Goal: Task Accomplishment & Management: Use online tool/utility

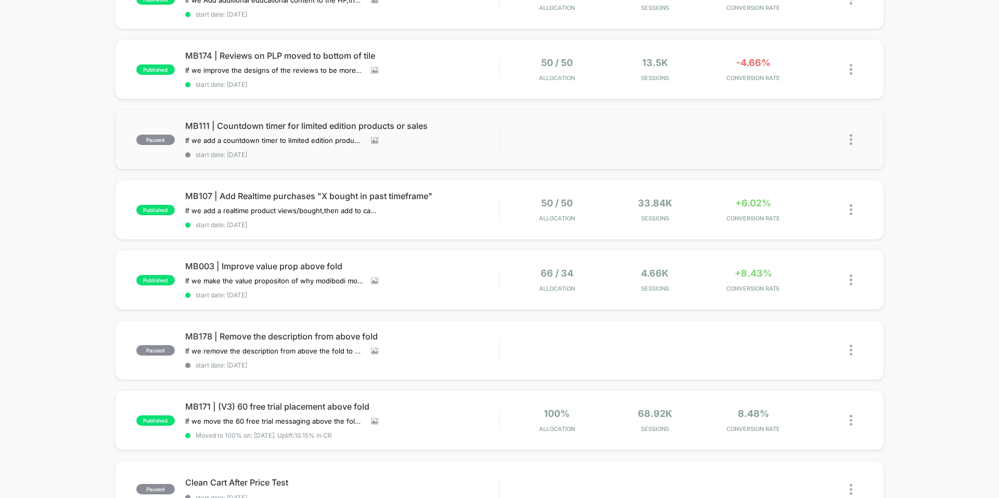
scroll to position [179, 0]
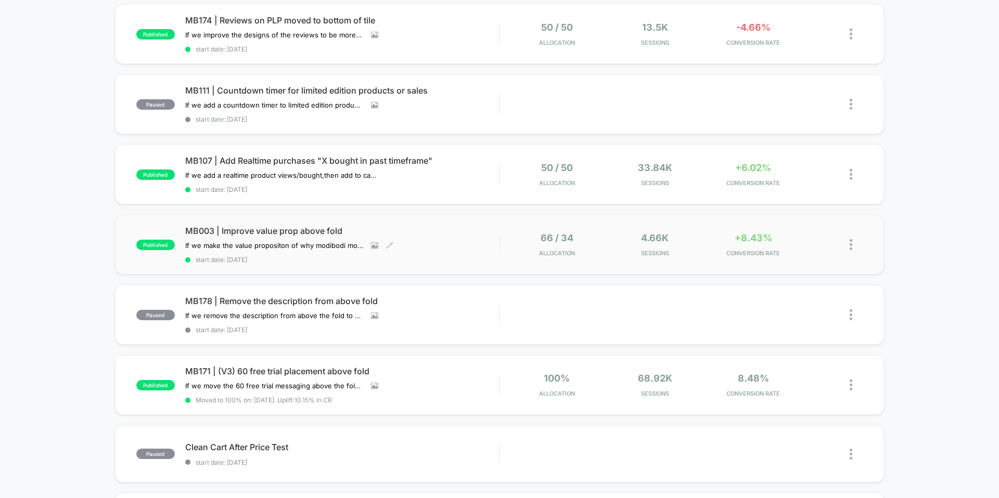
click at [306, 230] on span "MB003 | Improve value prop above fold" at bounding box center [342, 231] width 314 height 10
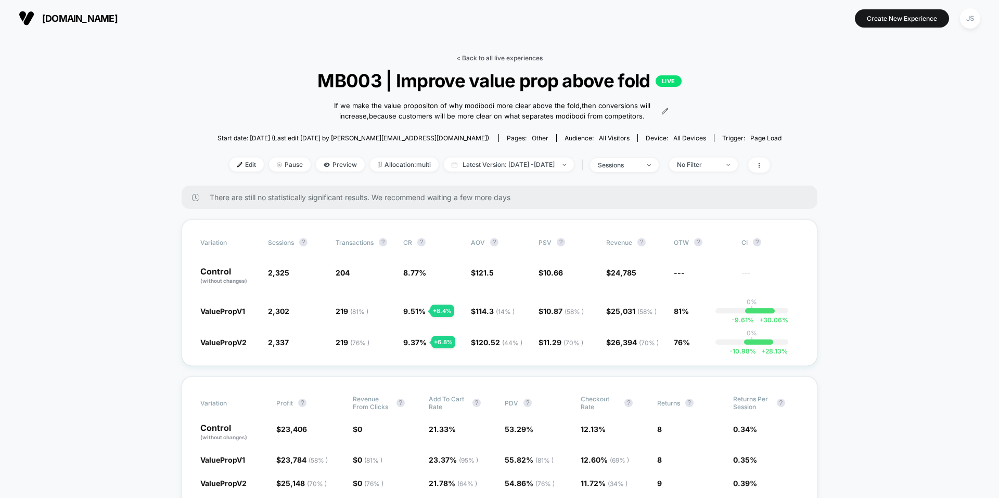
click at [491, 61] on link "< Back to all live experiences" at bounding box center [499, 58] width 86 height 8
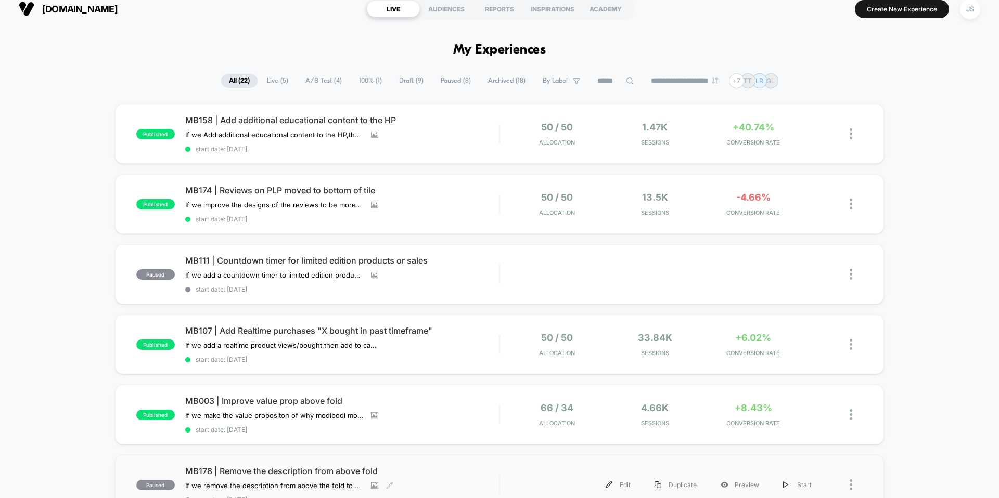
scroll to position [3, 0]
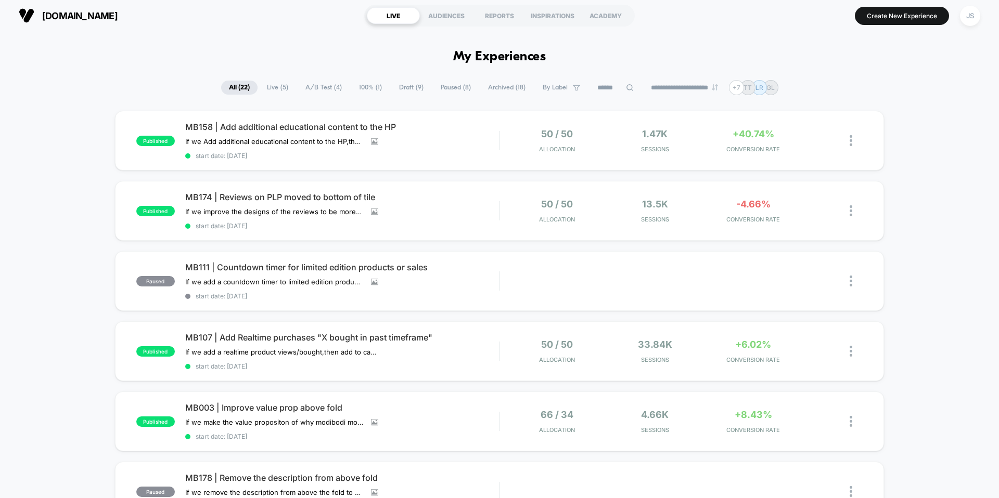
click at [970, 18] on div "JS" at bounding box center [970, 16] width 20 height 20
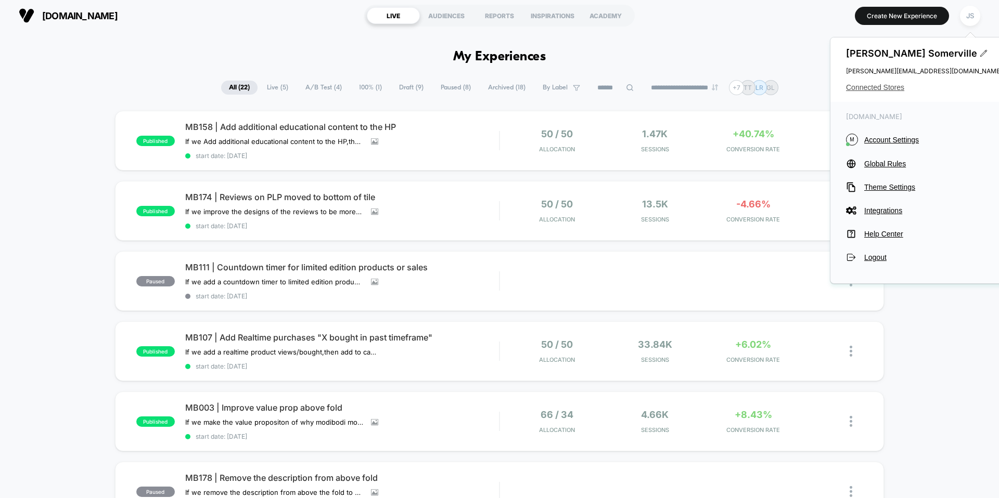
click at [861, 86] on span "Connected Stores" at bounding box center [924, 87] width 156 height 8
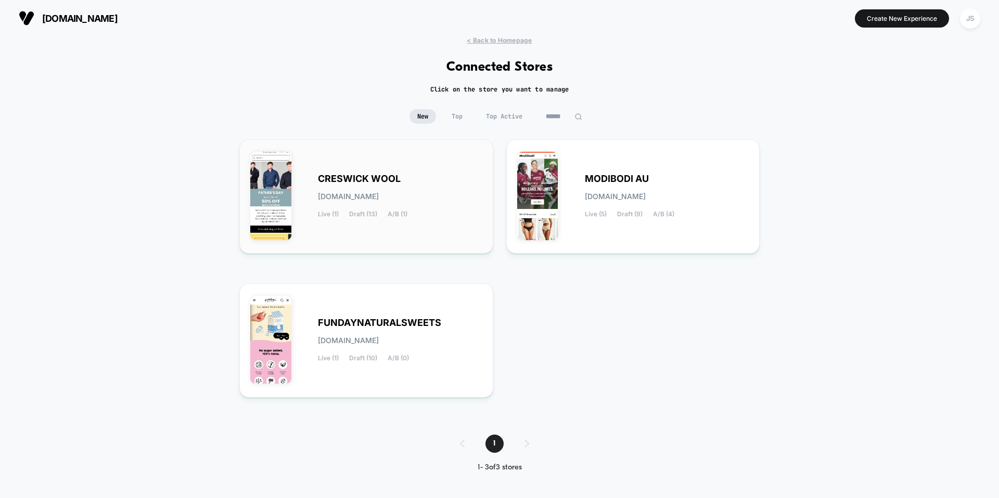
click at [335, 169] on div "CRESWICK WOOL creswick-wool.myshopify.com Live (1) Draft (13) A/B (1)" at bounding box center [366, 196] width 232 height 93
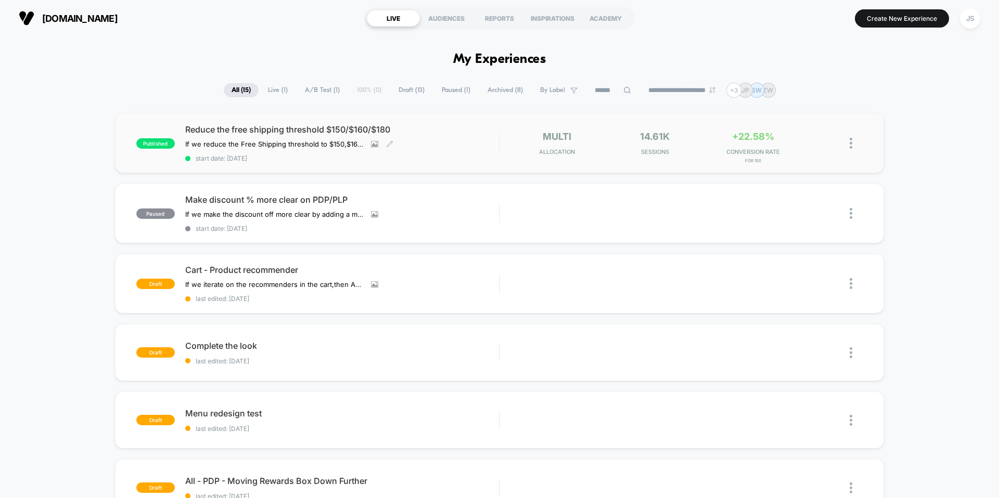
click at [320, 136] on div "Reduce the free shipping threshold $150/$160/$180 If we reduce the Free Shippin…" at bounding box center [342, 143] width 314 height 38
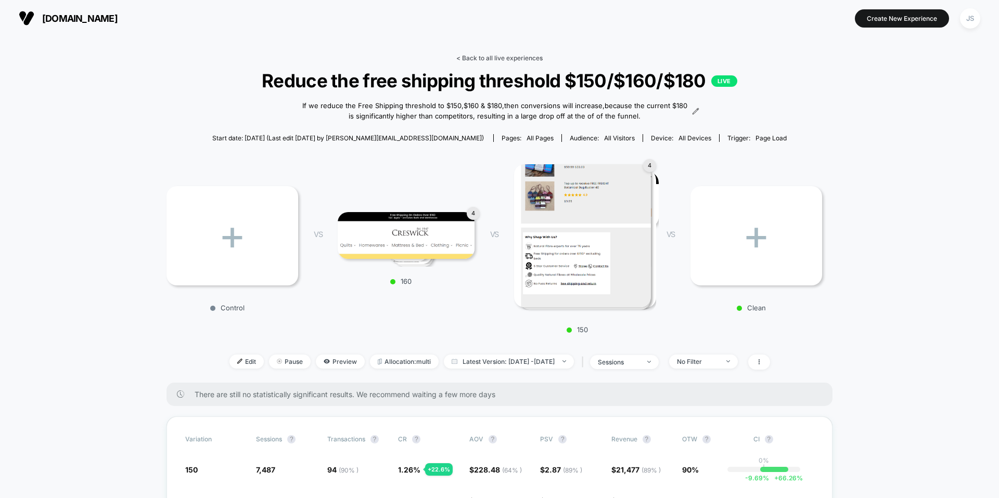
click at [531, 57] on link "< Back to all live experiences" at bounding box center [499, 58] width 86 height 8
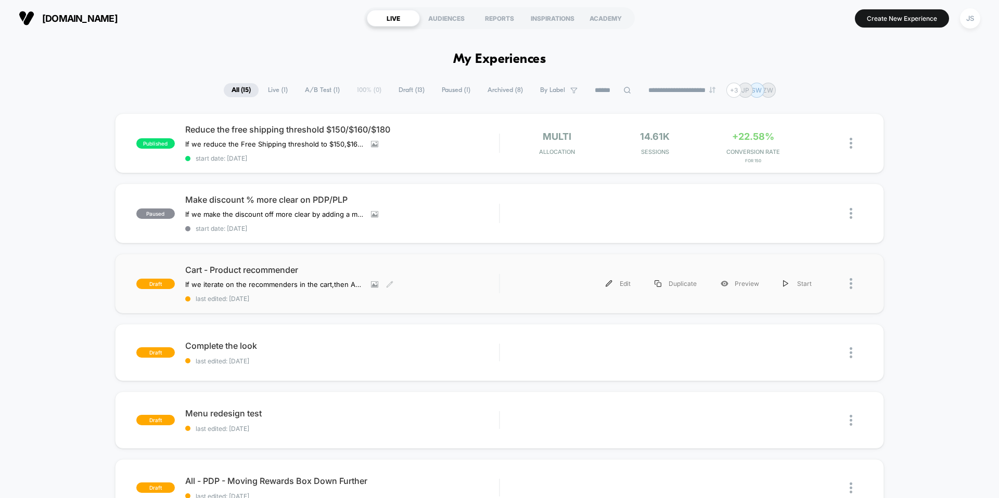
click at [272, 266] on span "Cart - Product recommender" at bounding box center [342, 270] width 314 height 10
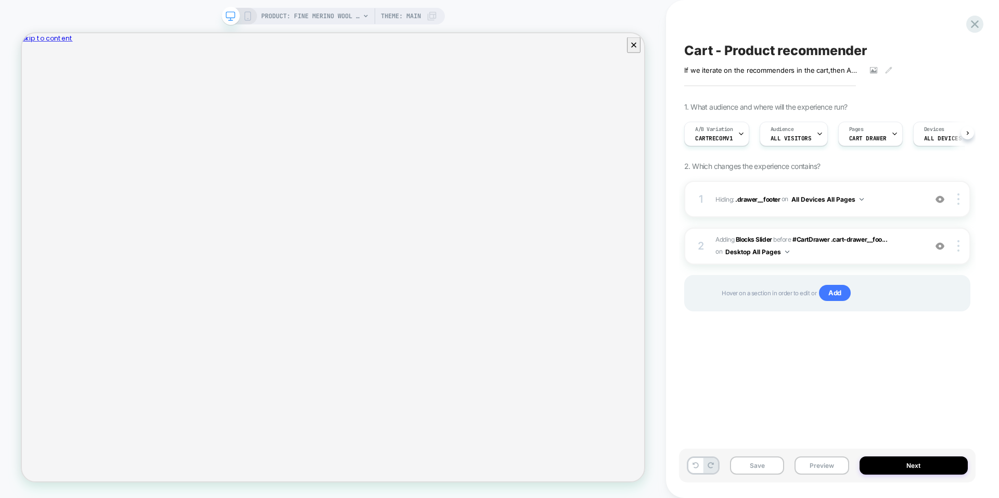
scroll to position [0, 1]
click at [747, 237] on b "Blocks Slider" at bounding box center [754, 240] width 36 height 8
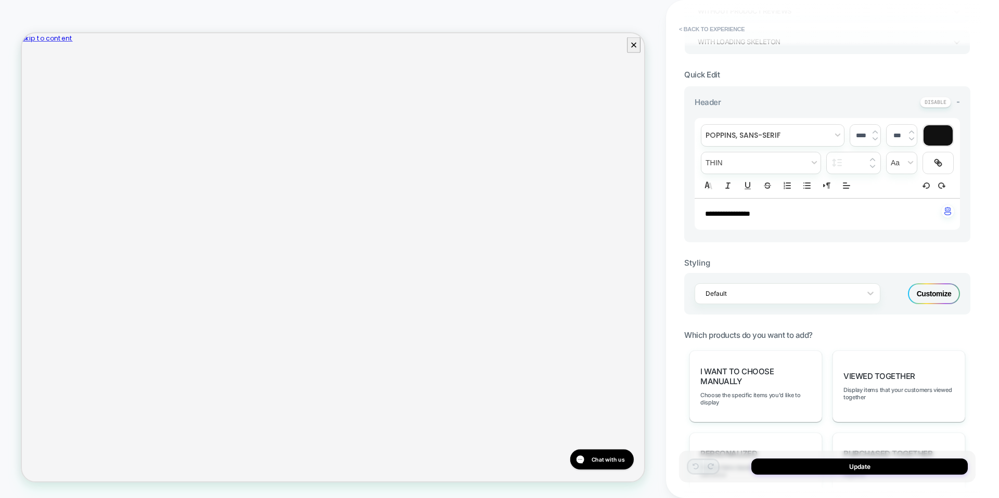
scroll to position [240, 0]
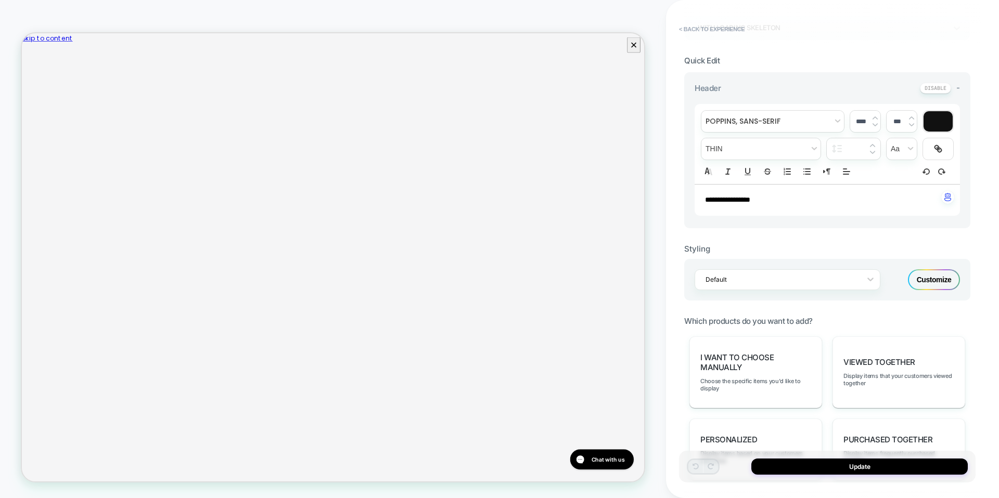
click at [921, 278] on div "Customize" at bounding box center [934, 279] width 52 height 21
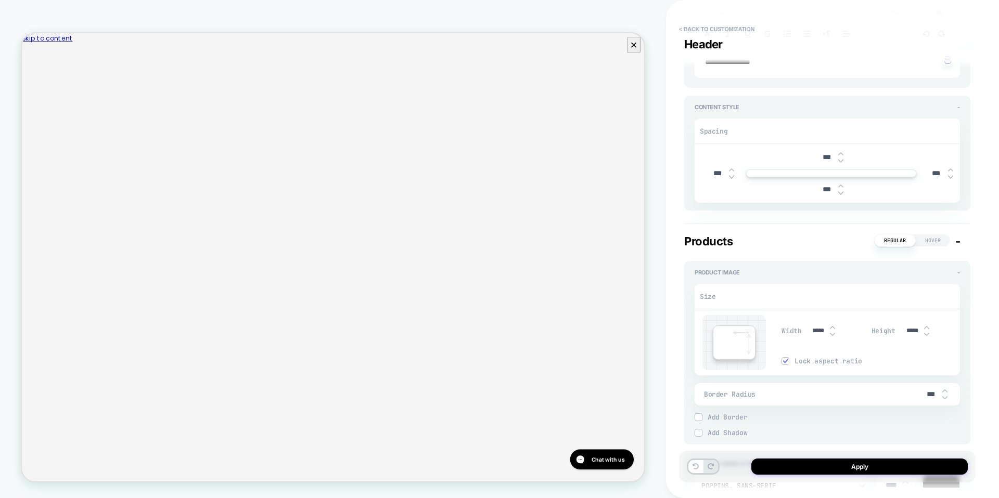
scroll to position [36, 0]
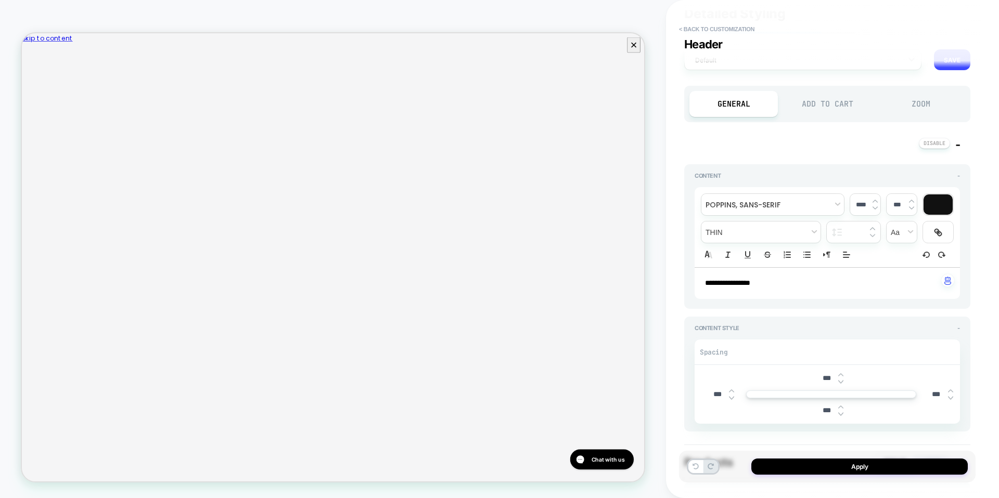
type textarea "*"
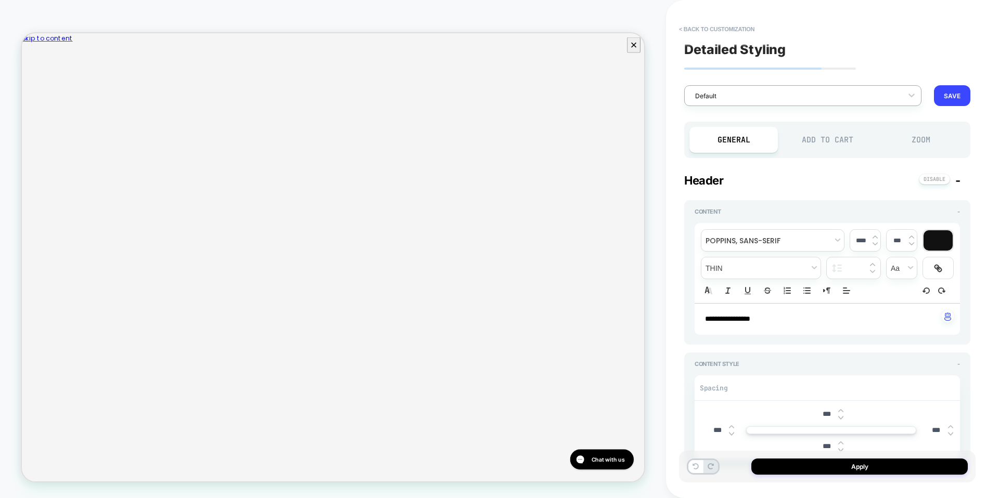
click at [887, 92] on div at bounding box center [796, 96] width 202 height 10
type input "*"
type input "**********"
click at [872, 73] on div "**********" at bounding box center [827, 249] width 297 height 478
click at [905, 91] on div at bounding box center [911, 95] width 19 height 19
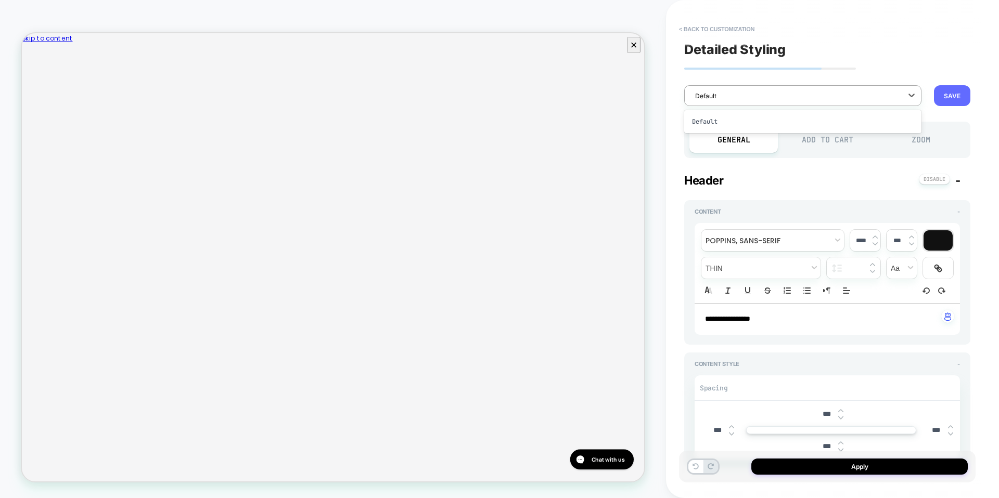
click at [952, 97] on button "SAVE" at bounding box center [952, 95] width 36 height 21
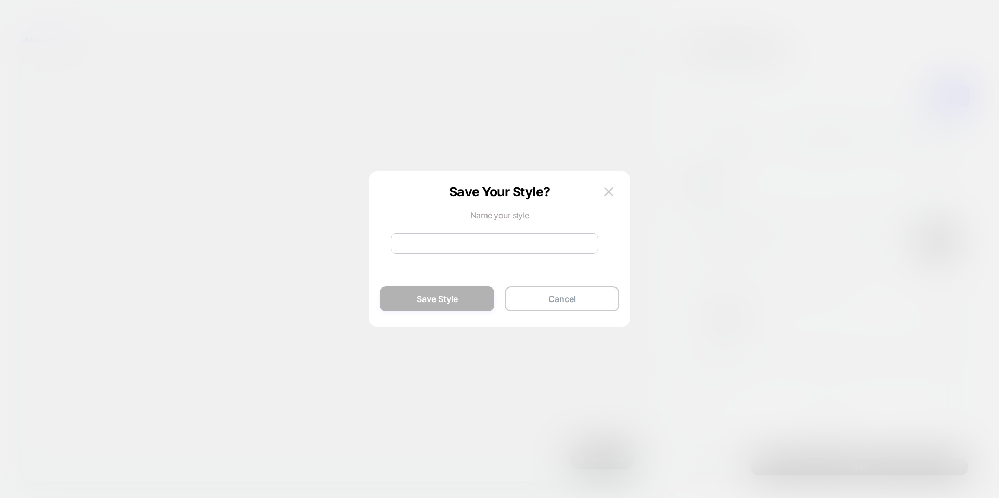
click at [531, 240] on input at bounding box center [495, 244] width 208 height 20
type input "**********"
click at [475, 292] on button "Save Style" at bounding box center [437, 299] width 114 height 25
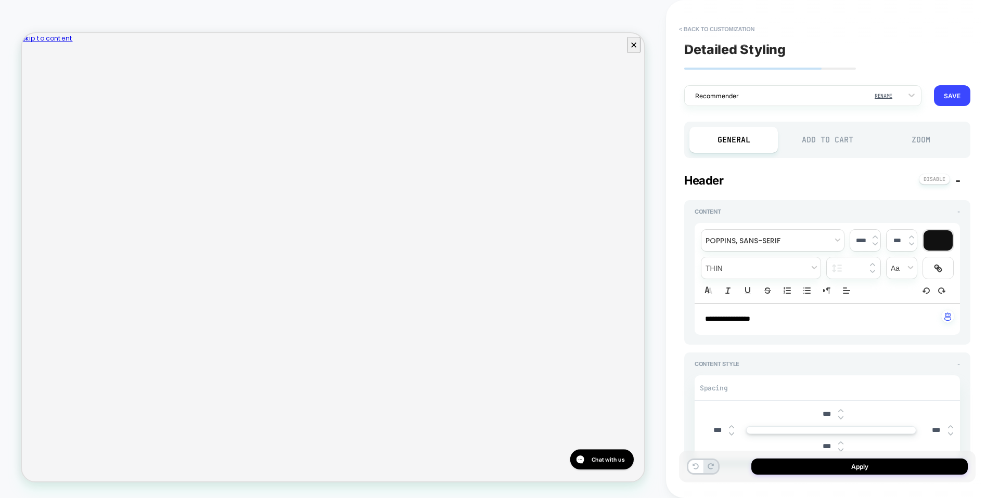
type textarea "*"
click at [959, 99] on button "SAVE" at bounding box center [952, 95] width 36 height 21
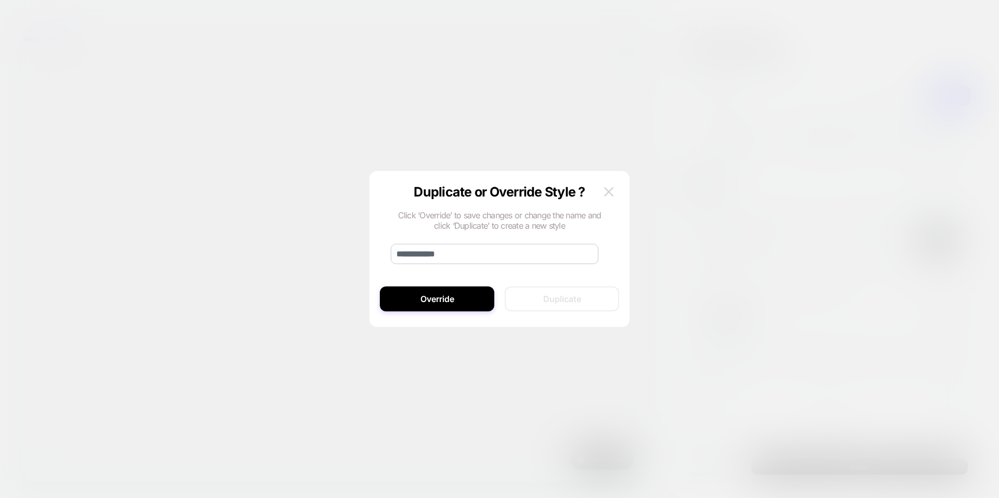
click at [612, 191] on img at bounding box center [608, 191] width 9 height 9
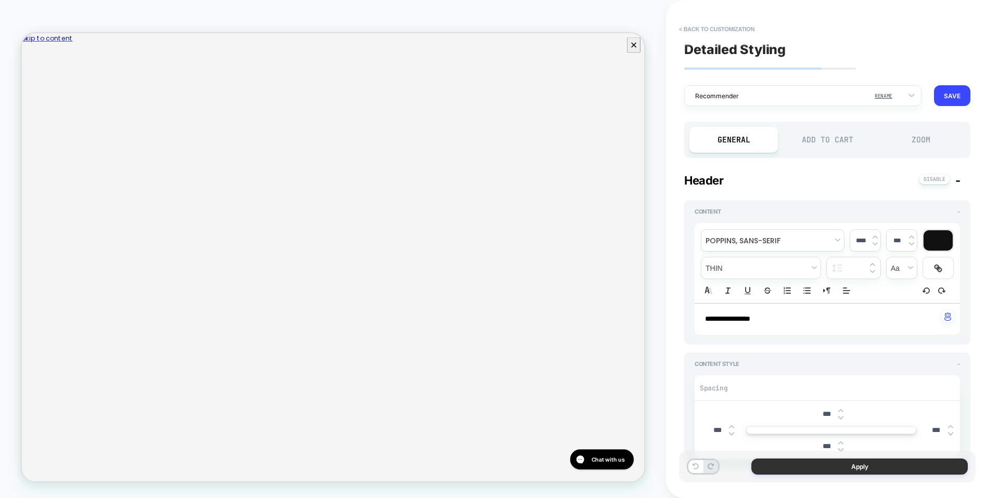
click at [809, 468] on button "Apply" at bounding box center [859, 467] width 216 height 16
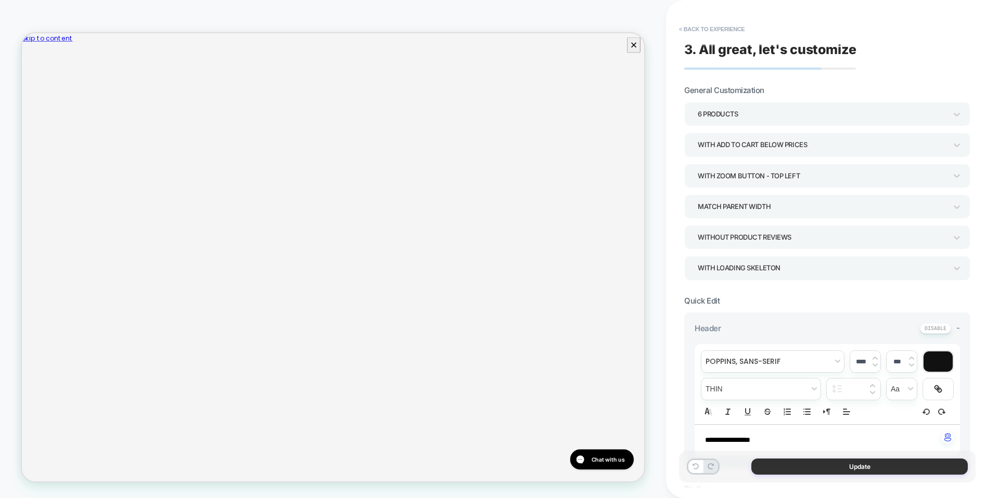
click at [800, 470] on button "Update" at bounding box center [859, 467] width 216 height 16
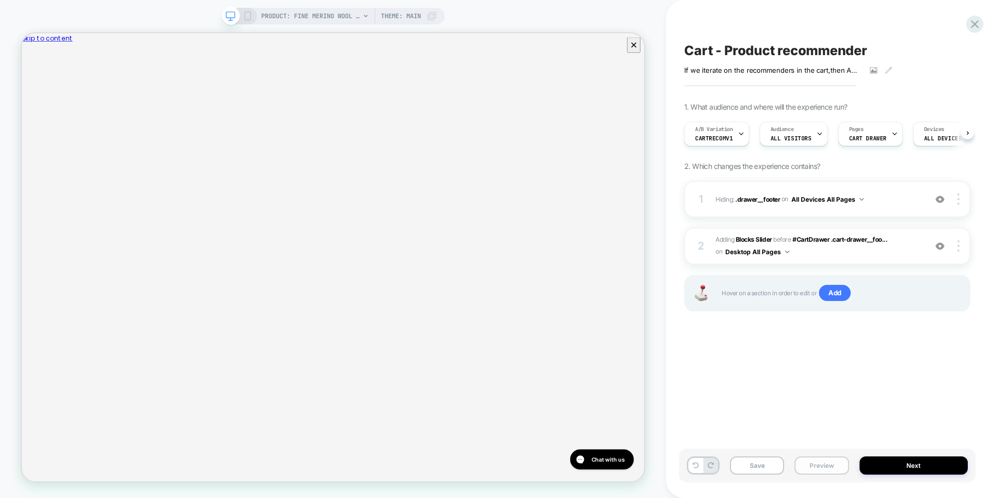
scroll to position [0, 1]
click at [754, 378] on div "Cart - Product recommender If we iterate on the recommenders in the cart , then…" at bounding box center [827, 249] width 297 height 478
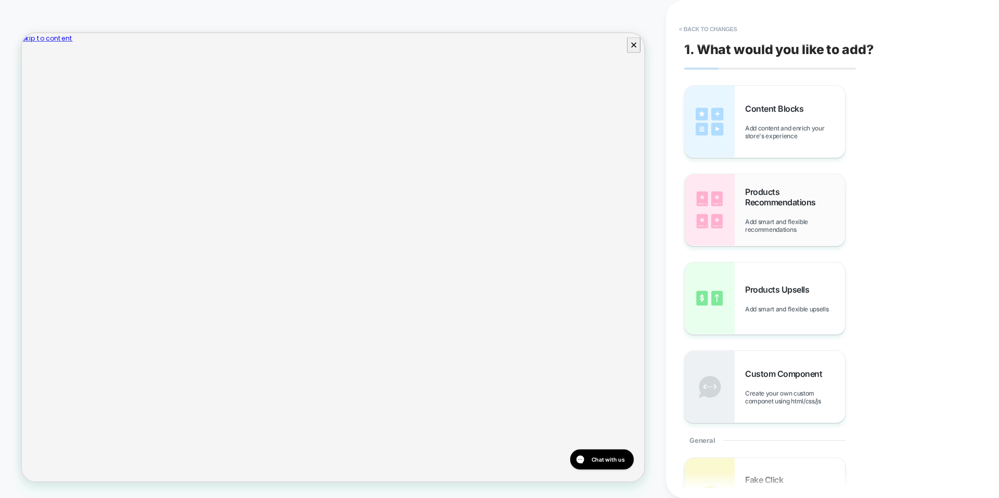
click at [754, 217] on div "Products Recommendations Add smart and flexible recommendations" at bounding box center [795, 210] width 100 height 47
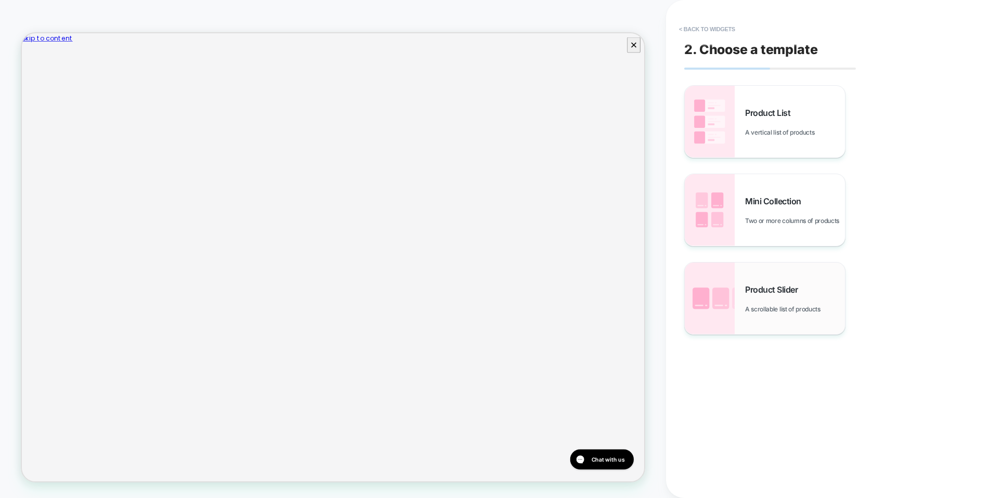
click at [757, 290] on span "Product Slider" at bounding box center [774, 290] width 58 height 10
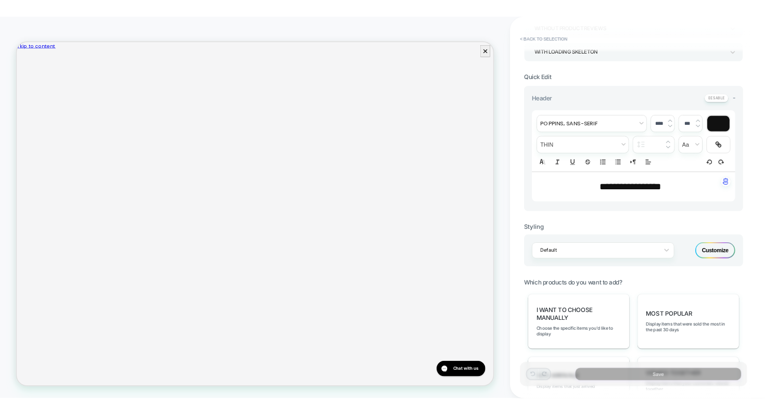
scroll to position [223, 0]
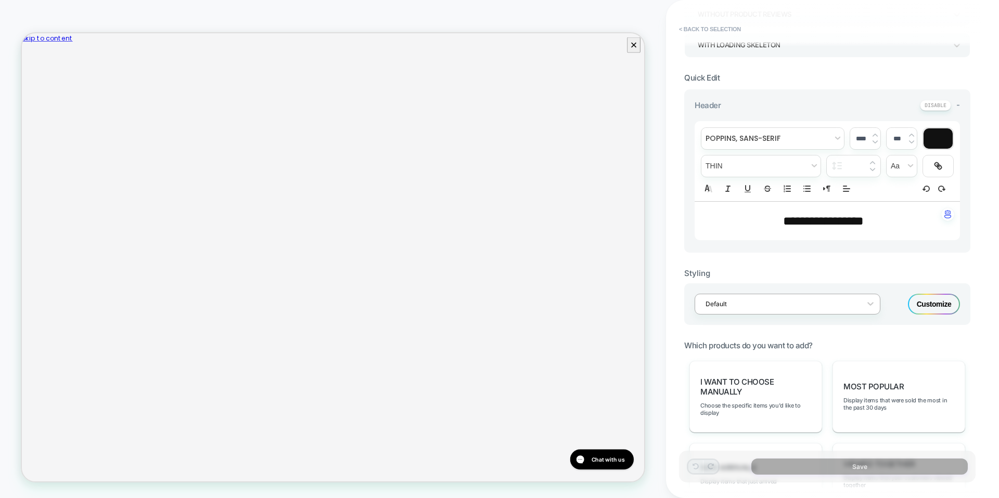
click at [812, 308] on div at bounding box center [780, 304] width 150 height 10
click at [910, 278] on div "Styling" at bounding box center [827, 273] width 286 height 10
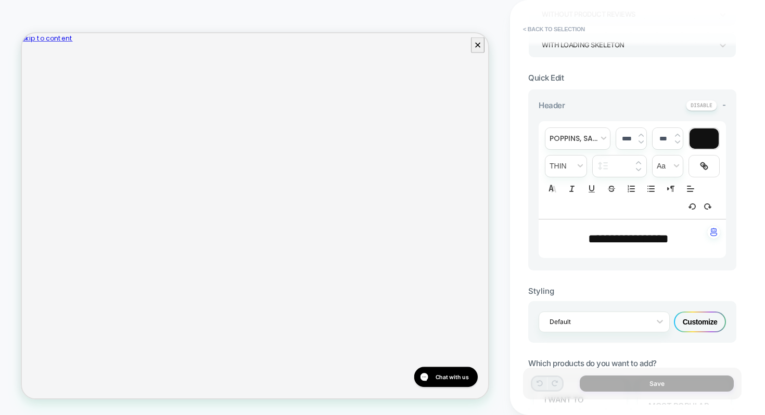
scroll to position [3, 0]
click at [530, 32] on button "< Back to selection" at bounding box center [554, 29] width 72 height 17
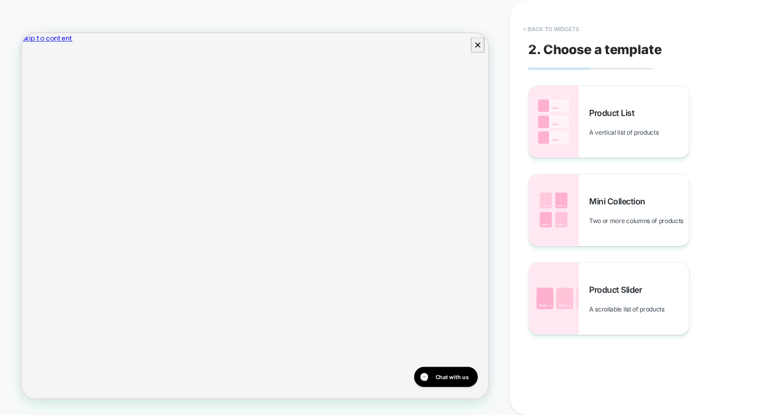
click at [528, 31] on button "< Back to widgets" at bounding box center [551, 29] width 67 height 17
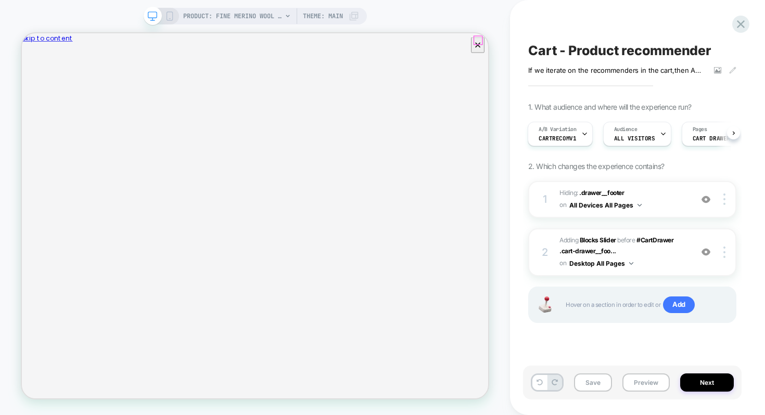
click at [35, 80] on icon "Close" at bounding box center [31, 84] width 9 height 9
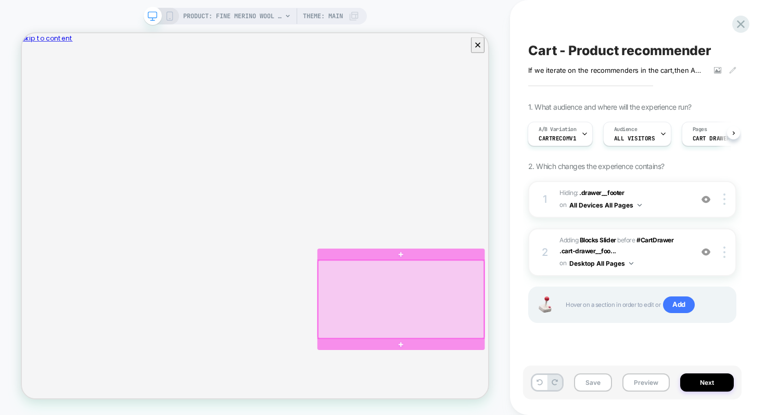
scroll to position [0, 163]
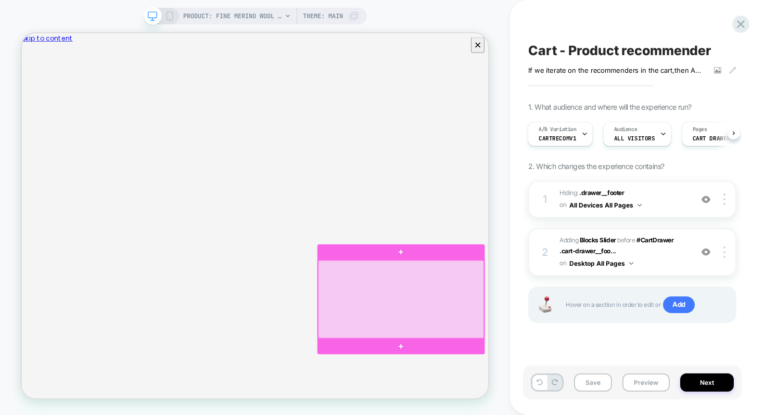
click at [439, 391] on div at bounding box center [527, 388] width 221 height 105
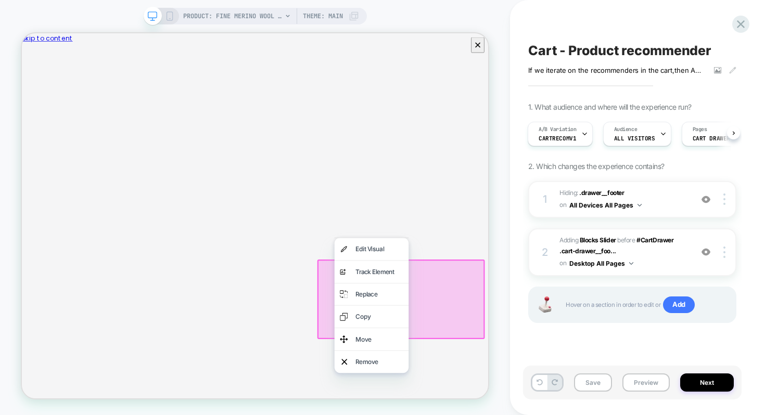
click at [496, 246] on div "PRODUCT: Fine Merino Wool Blanket Satin PRODUCT: Fine Merino Wool Blanket Satin…" at bounding box center [255, 207] width 510 height 394
click at [495, 247] on div "PRODUCT: Fine Merino Wool Blanket Satin PRODUCT: Fine Merino Wool Blanket Satin…" at bounding box center [255, 207] width 510 height 394
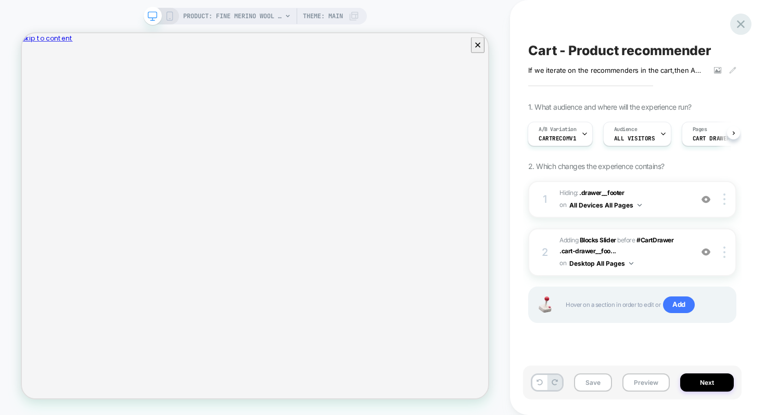
click at [739, 25] on icon at bounding box center [741, 24] width 8 height 8
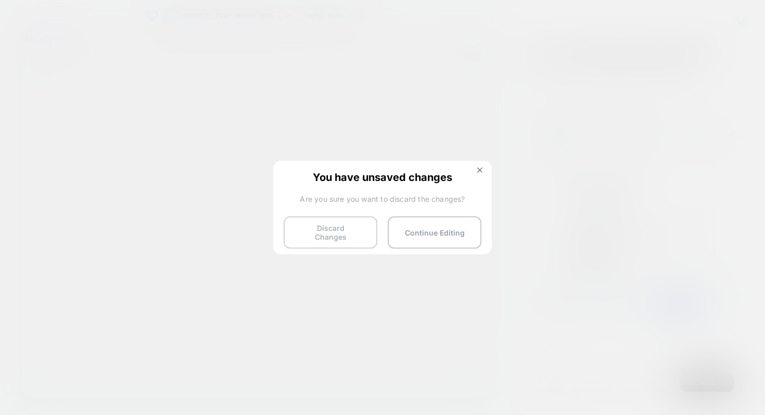
click at [357, 224] on button "Discard Changes" at bounding box center [331, 232] width 94 height 32
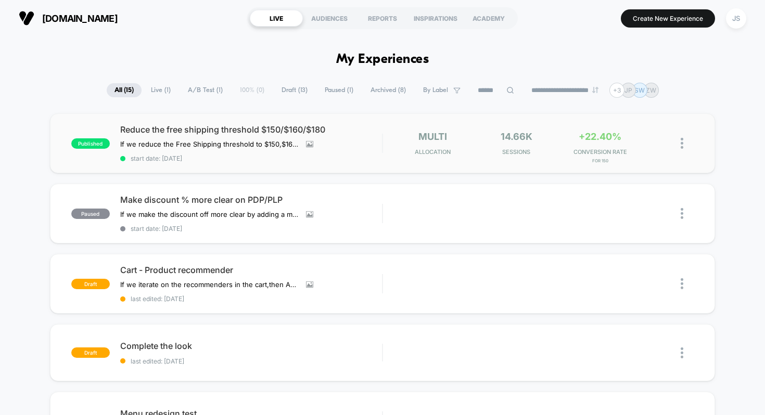
click at [208, 123] on div "published Reduce the free shipping threshold $150/$160/$180 If we reduce the Fr…" at bounding box center [382, 143] width 665 height 60
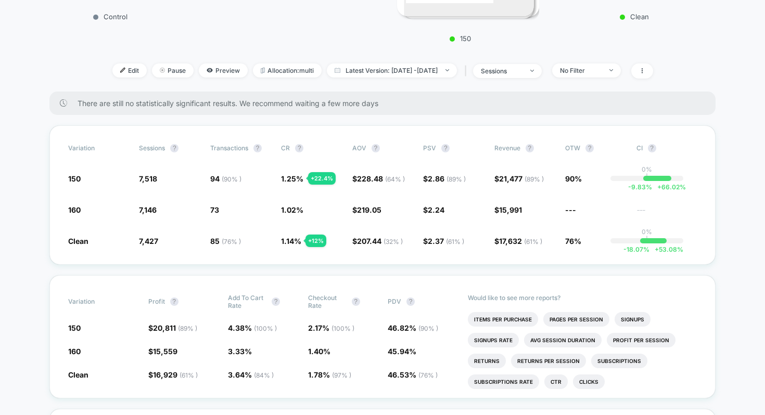
scroll to position [303, 0]
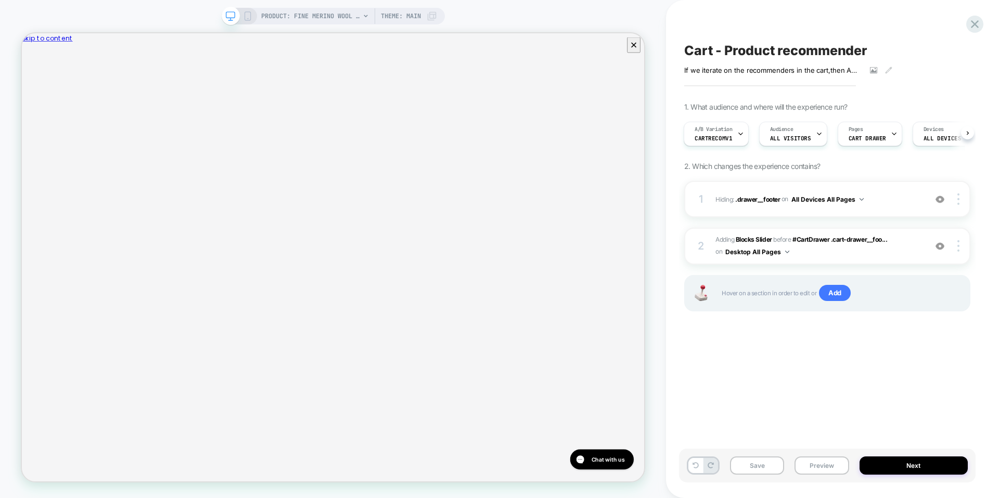
scroll to position [0, 163]
click at [26, 80] on icon "Close" at bounding box center [26, 80] width 0 height 0
click at [729, 382] on div "Cart - Product recommender If we iterate on the recommenders in the cart , then…" at bounding box center [827, 249] width 297 height 478
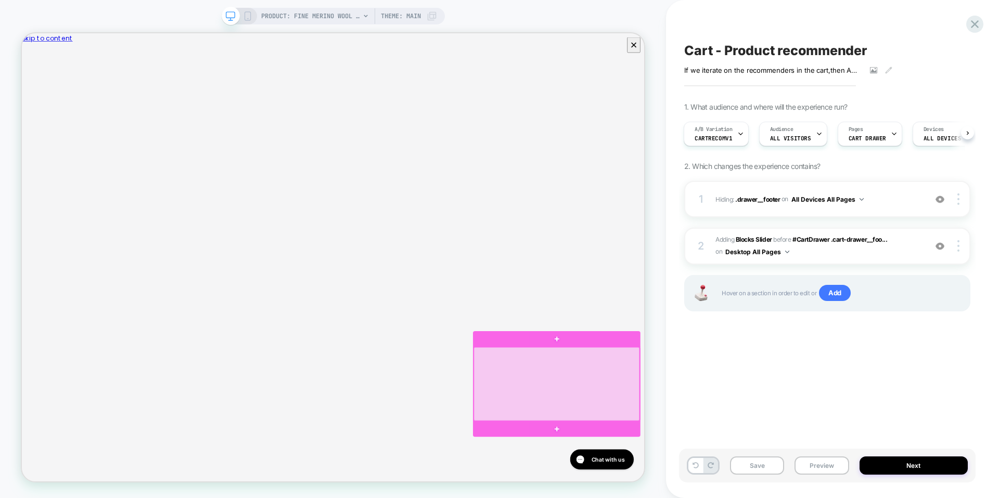
click at [825, 488] on div at bounding box center [734, 501] width 221 height 98
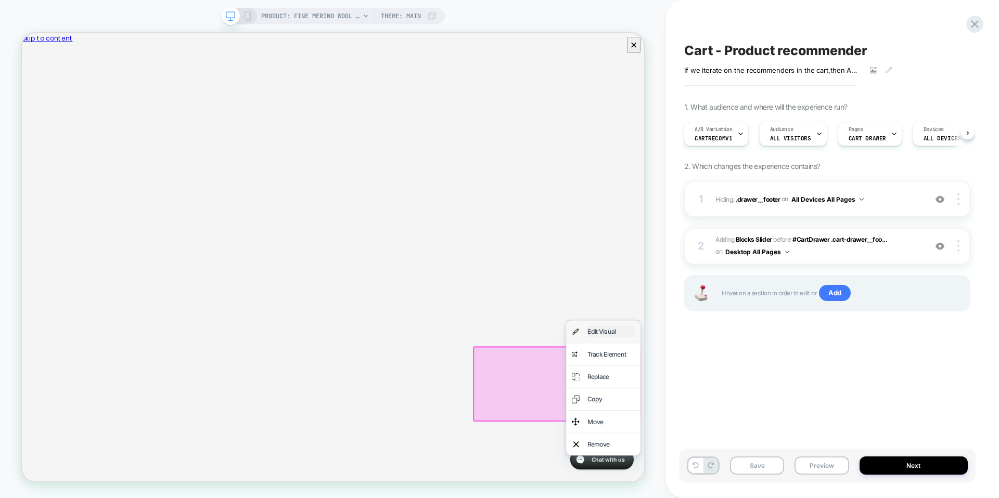
click at [809, 425] on div "Edit Visual" at bounding box center [807, 431] width 63 height 15
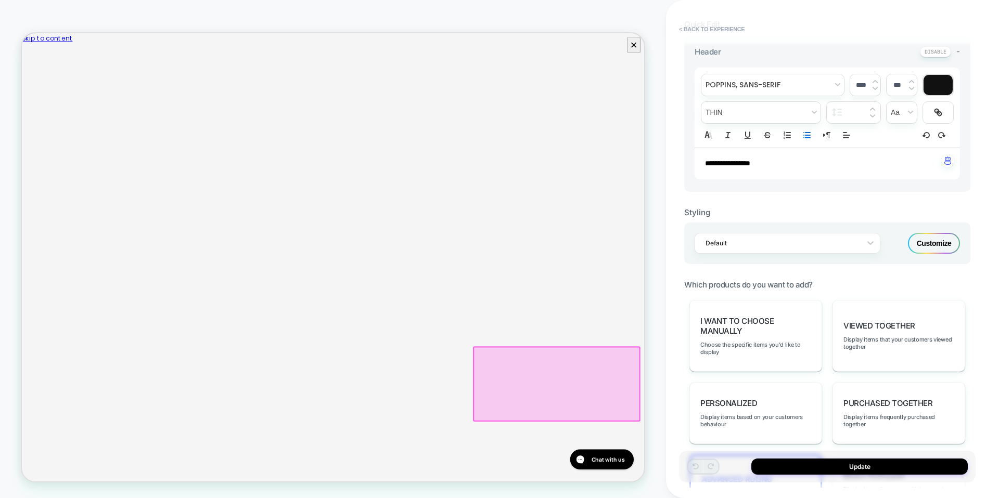
scroll to position [3, 0]
click at [806, 236] on div "Default" at bounding box center [780, 243] width 161 height 14
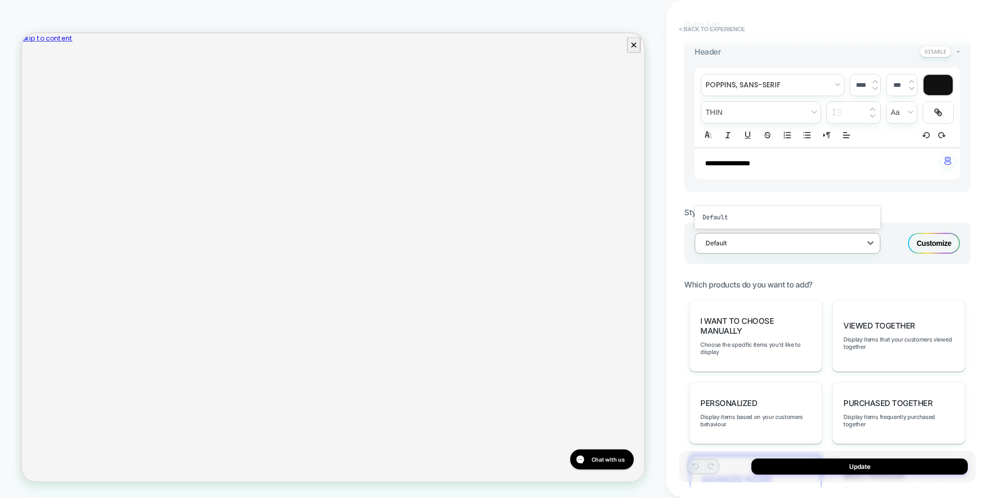
click at [940, 241] on div "Customize" at bounding box center [934, 243] width 52 height 21
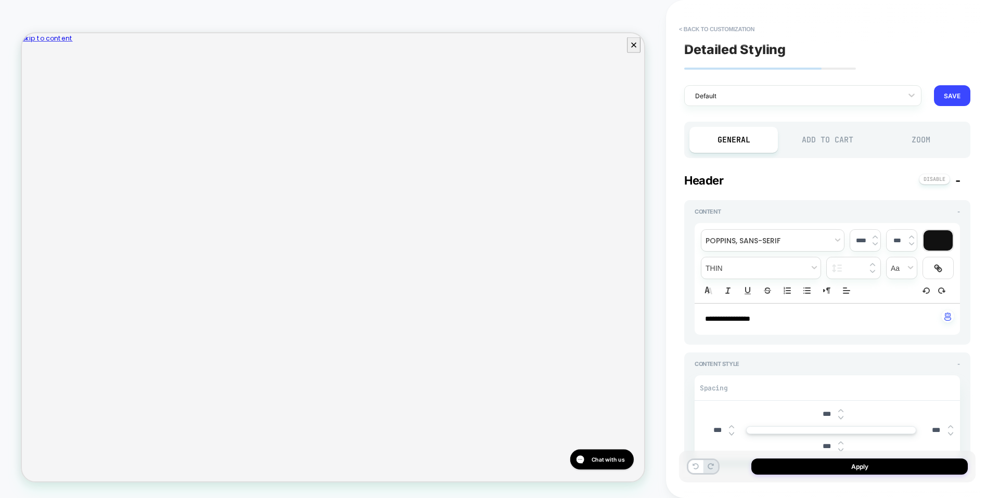
click at [940, 241] on div at bounding box center [937, 240] width 29 height 20
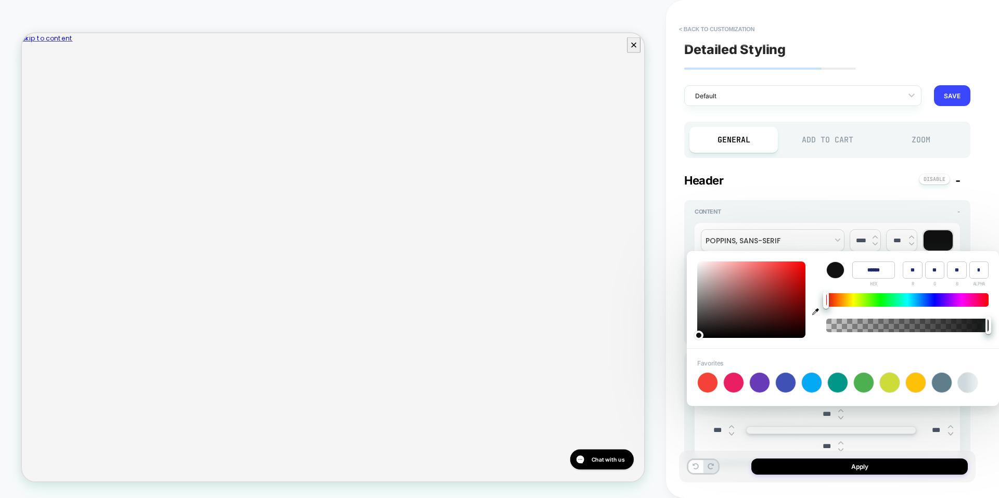
type textarea "*"
click at [874, 200] on div "**********" at bounding box center [827, 272] width 286 height 145
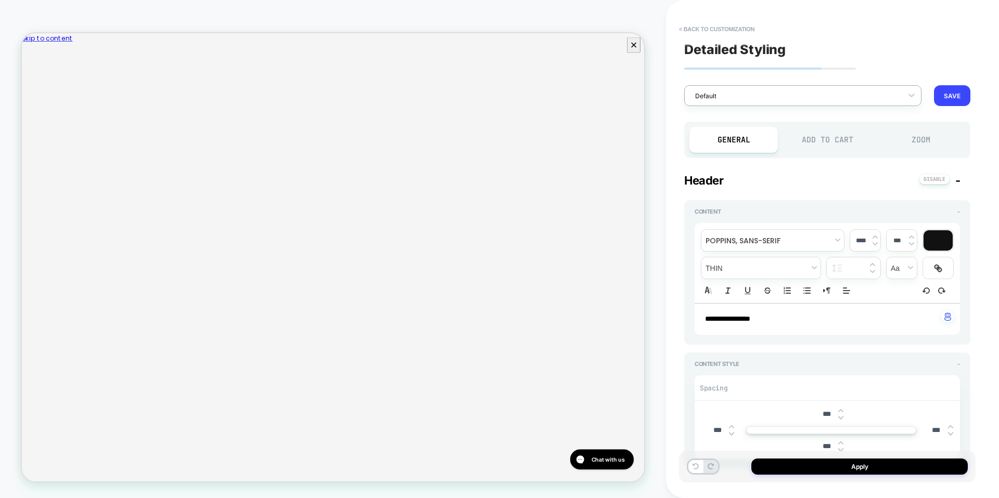
click at [812, 93] on div at bounding box center [796, 96] width 202 height 10
click at [845, 74] on div "**********" at bounding box center [827, 249] width 297 height 478
click at [861, 59] on div "**********" at bounding box center [827, 249] width 297 height 478
click at [861, 74] on div "**********" at bounding box center [827, 249] width 297 height 478
